Goal: Register for event/course

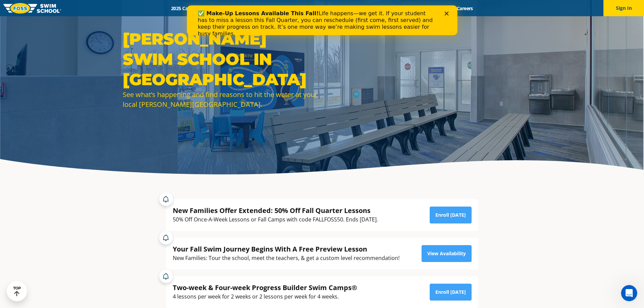
click at [449, 12] on div "Close" at bounding box center [447, 13] width 7 height 4
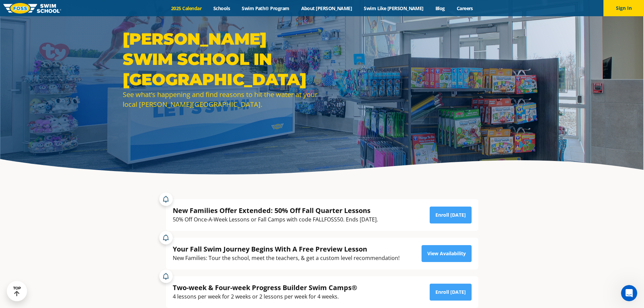
click at [207, 8] on link "2025 Calendar" at bounding box center [186, 8] width 42 height 6
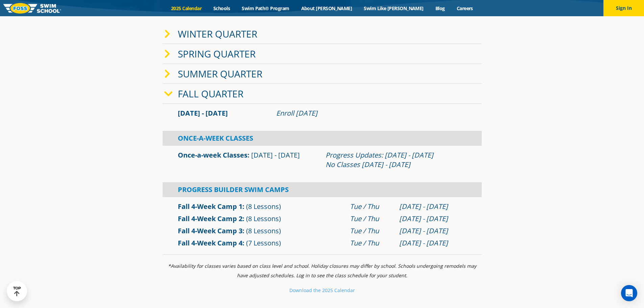
scroll to position [101, 0]
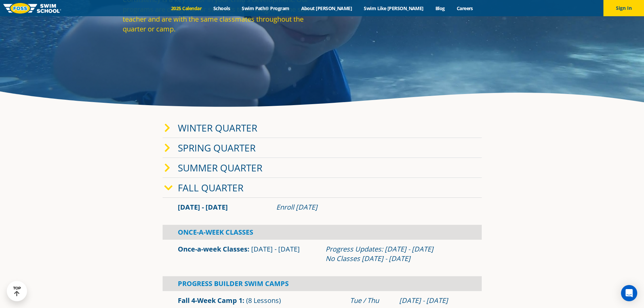
click at [254, 246] on span "[DATE] - [DATE]" at bounding box center [275, 248] width 49 height 9
click at [240, 230] on div "Once-A-Week Classes" at bounding box center [322, 232] width 319 height 15
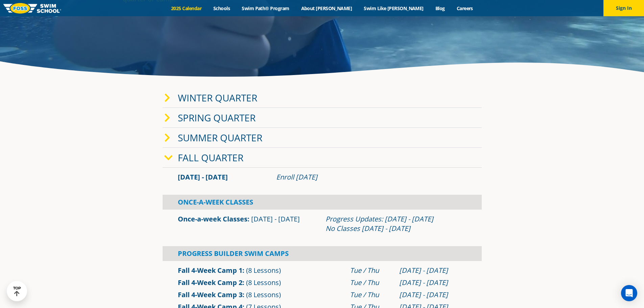
scroll to position [203, 0]
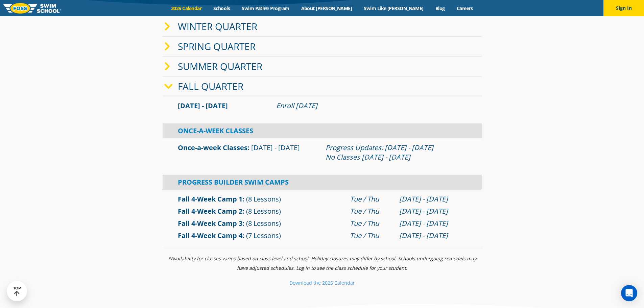
click at [266, 144] on span "Sep 2 - Dec 22" at bounding box center [275, 147] width 49 height 9
click at [328, 152] on div "Progress Updates: Nov 4 - Nov 10 No Classes Nov 26 - Nov 30" at bounding box center [395, 152] width 141 height 19
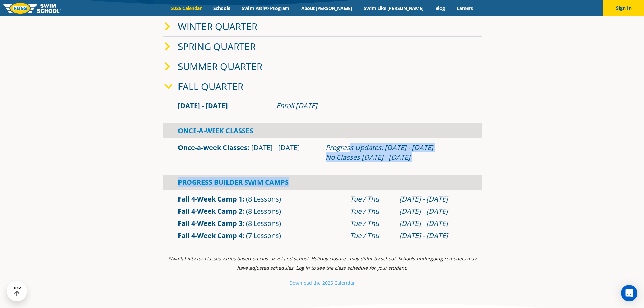
drag, startPoint x: 348, startPoint y: 150, endPoint x: 390, endPoint y: 170, distance: 46.8
click at [390, 170] on div "Sep 2 - Dec 22 Enroll July 29, 2025 Once-A-Week Classes Once-a-week Classes" at bounding box center [322, 171] width 319 height 151
click at [389, 169] on div "Sep 2 - Dec 22 Enroll July 29, 2025 Once-A-Week Classes Once-a-week Classes" at bounding box center [322, 171] width 319 height 151
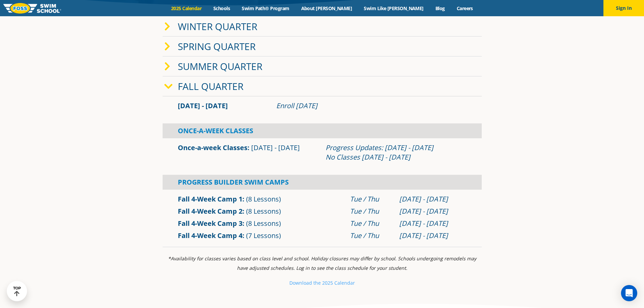
drag, startPoint x: 270, startPoint y: 193, endPoint x: 270, endPoint y: 197, distance: 4.1
click at [270, 197] on div "Fall 4-Week Camp 1 (8 Lessons) Tue / Thu Sep 2 - Sep 25" at bounding box center [322, 199] width 319 height 12
drag, startPoint x: 242, startPoint y: 214, endPoint x: 233, endPoint y: 228, distance: 16.8
click at [241, 214] on link "Fall 4-Week Camp 2" at bounding box center [210, 210] width 65 height 9
